Goal: Find specific page/section: Find specific page/section

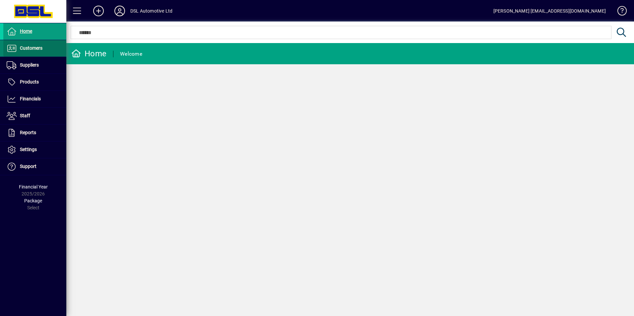
click at [37, 47] on span "Customers" at bounding box center [31, 47] width 23 height 5
